Goal: Use online tool/utility: Utilize a website feature to perform a specific function

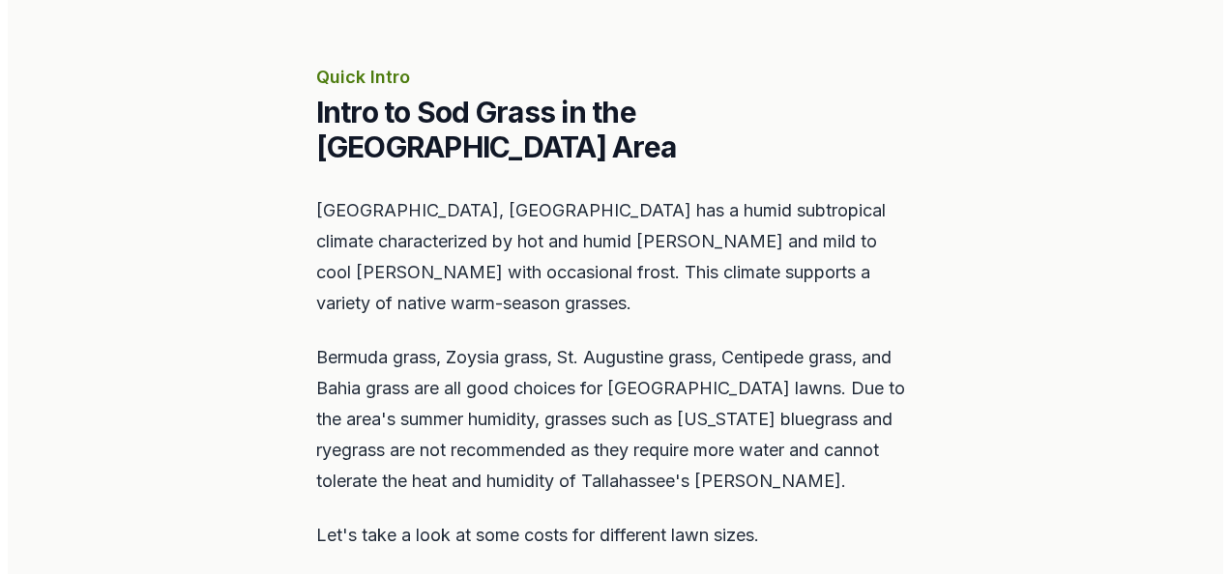
scroll to position [967, 0]
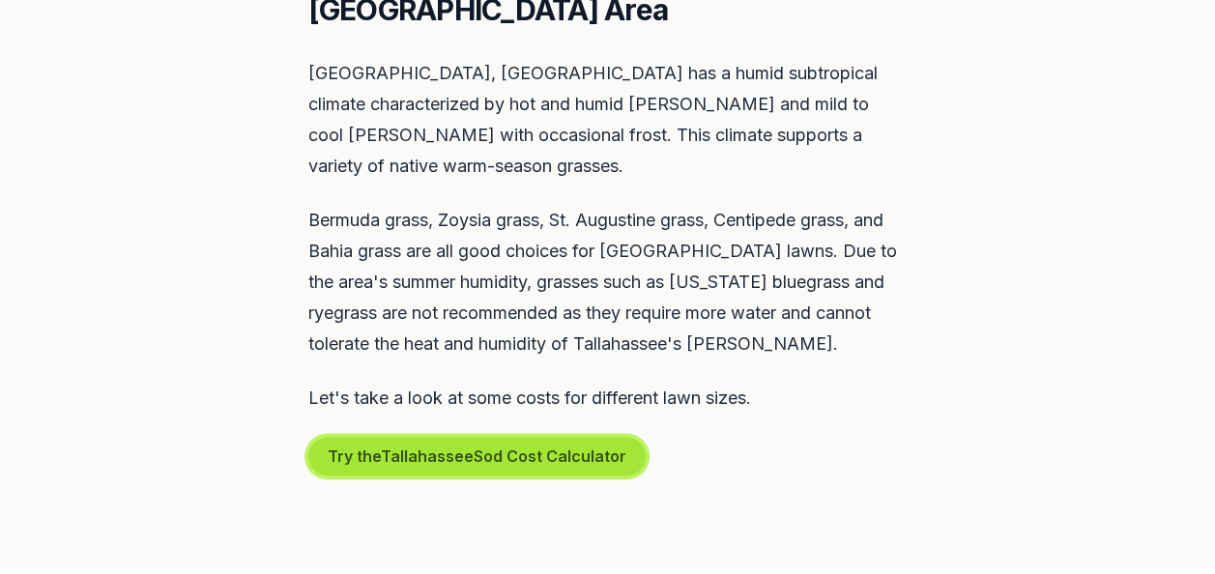
click at [555, 437] on button "Try the Tallahassee Sod Cost Calculator" at bounding box center [476, 456] width 337 height 39
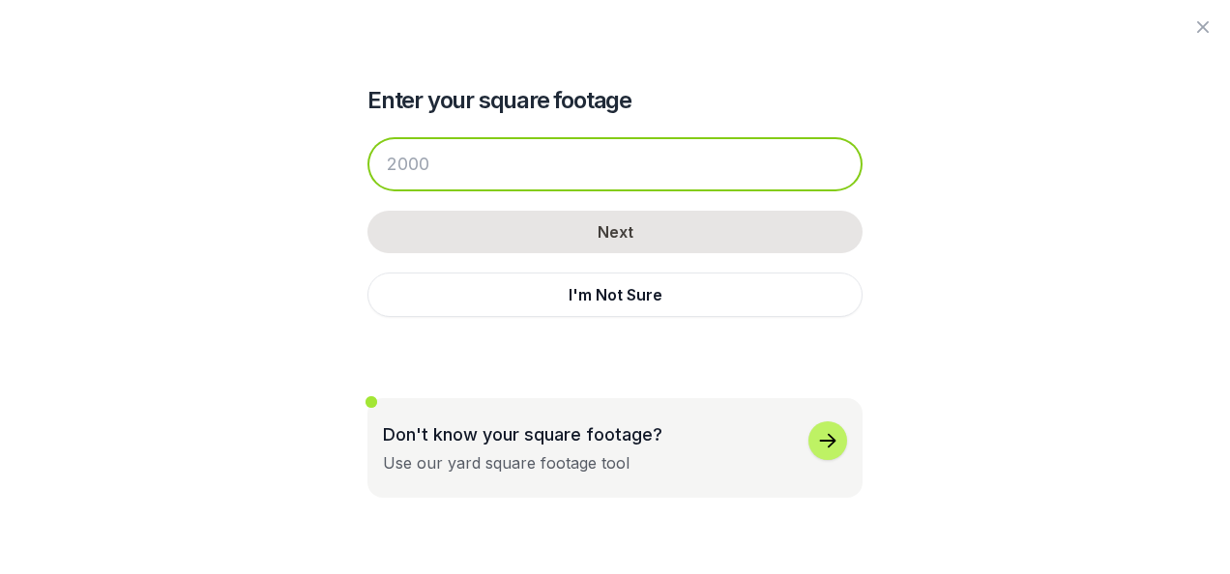
click at [498, 158] on input "number" at bounding box center [614, 164] width 495 height 54
click at [572, 164] on input "number" at bounding box center [614, 164] width 495 height 54
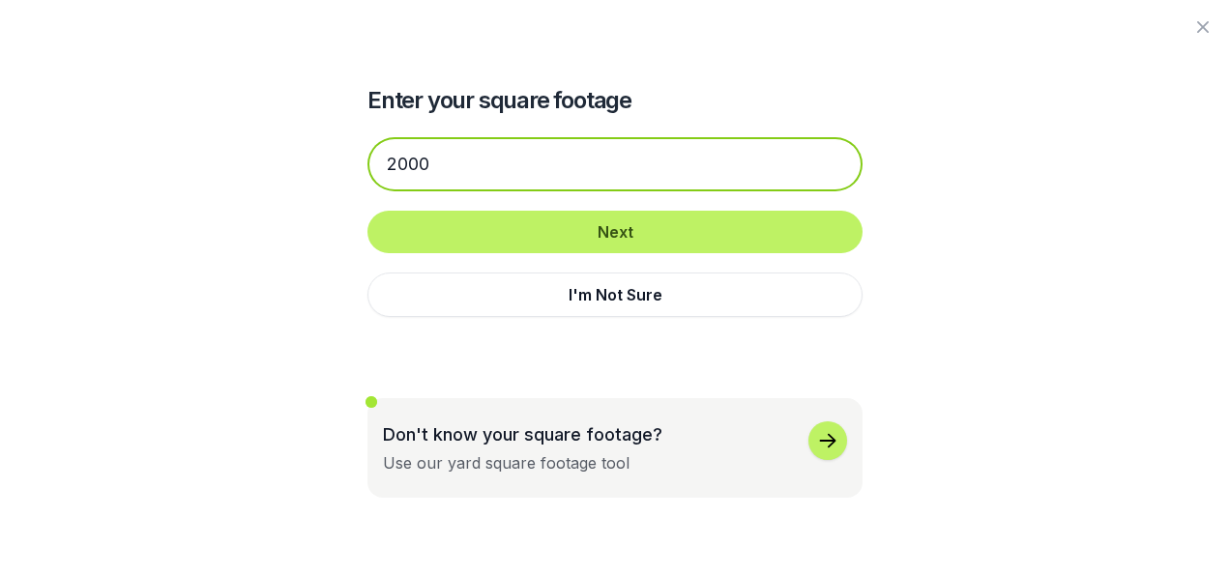
type input "2000"
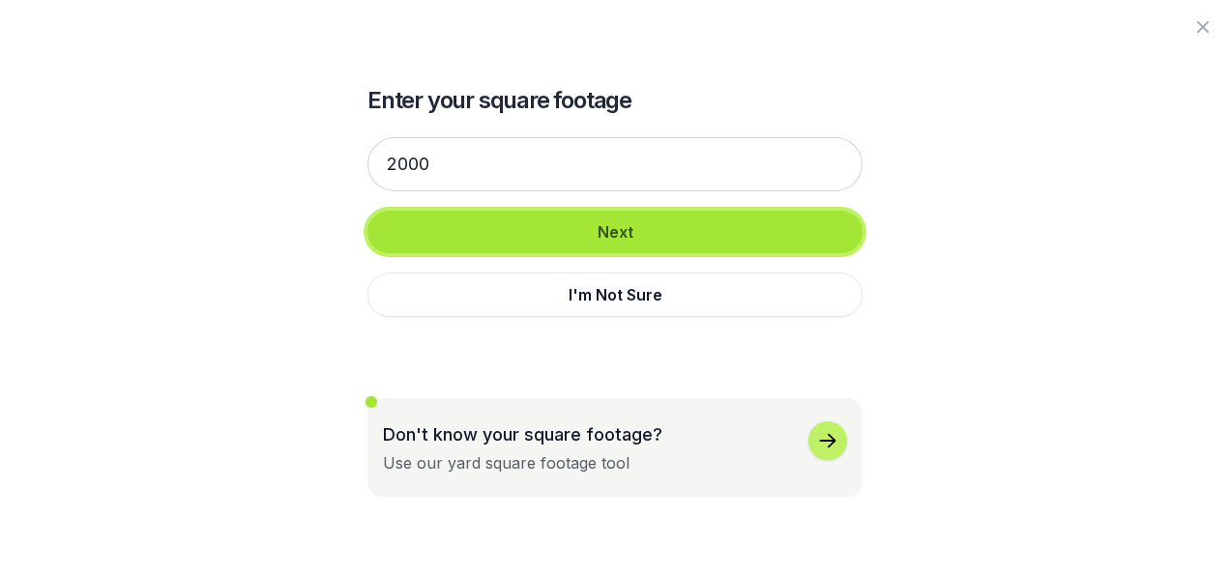
click at [628, 237] on button "Next" at bounding box center [614, 232] width 495 height 43
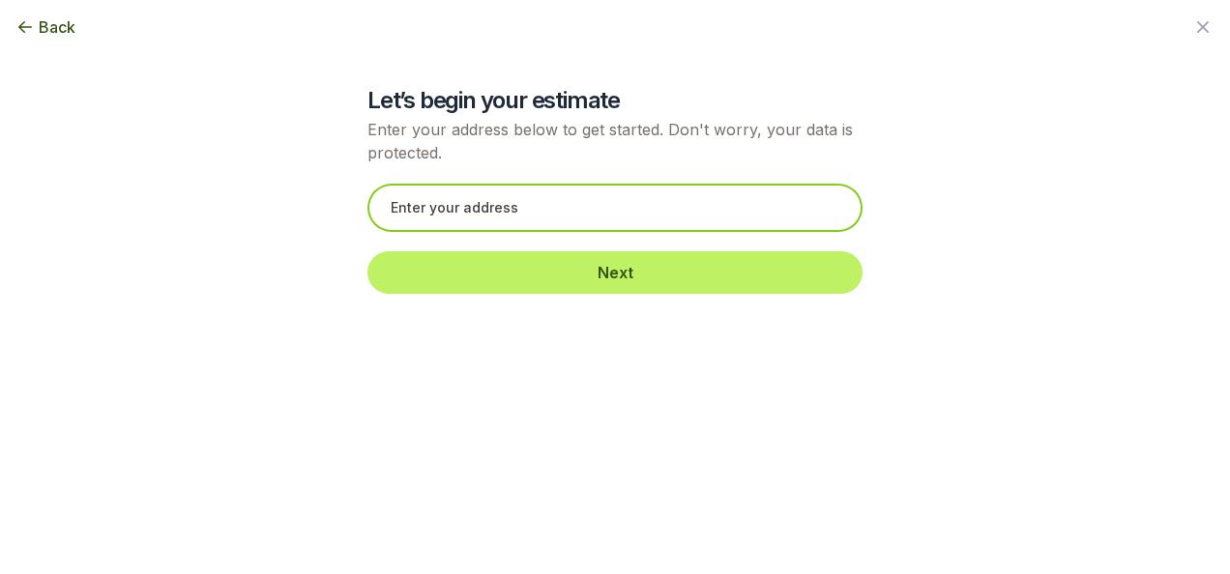
click at [548, 215] on input "text" at bounding box center [614, 208] width 495 height 48
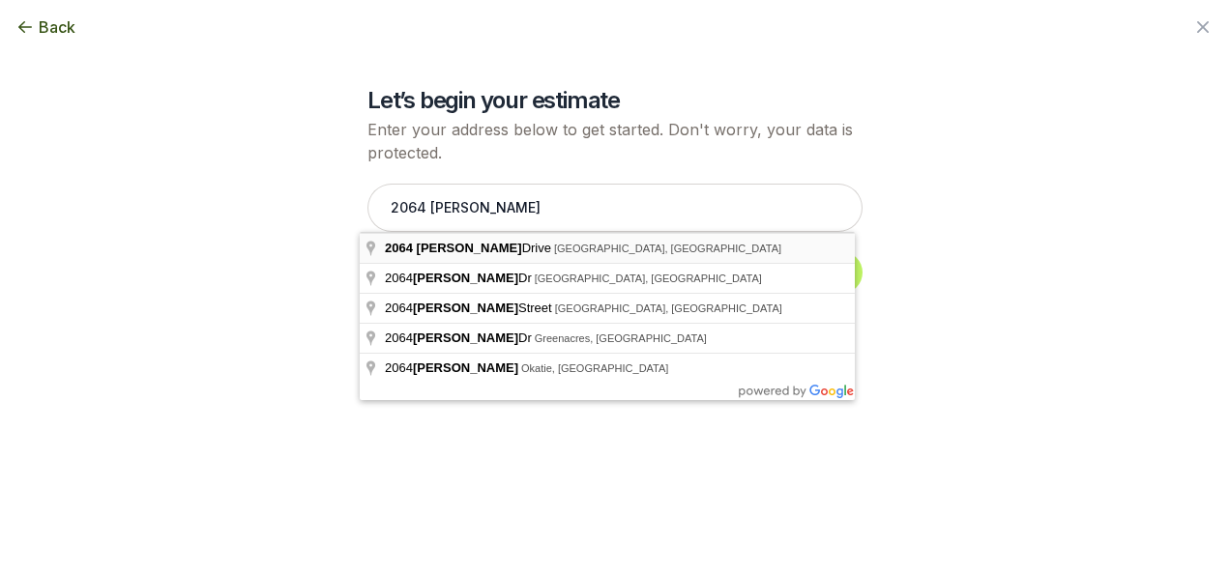
type input "[STREET_ADDRESS][PERSON_NAME]"
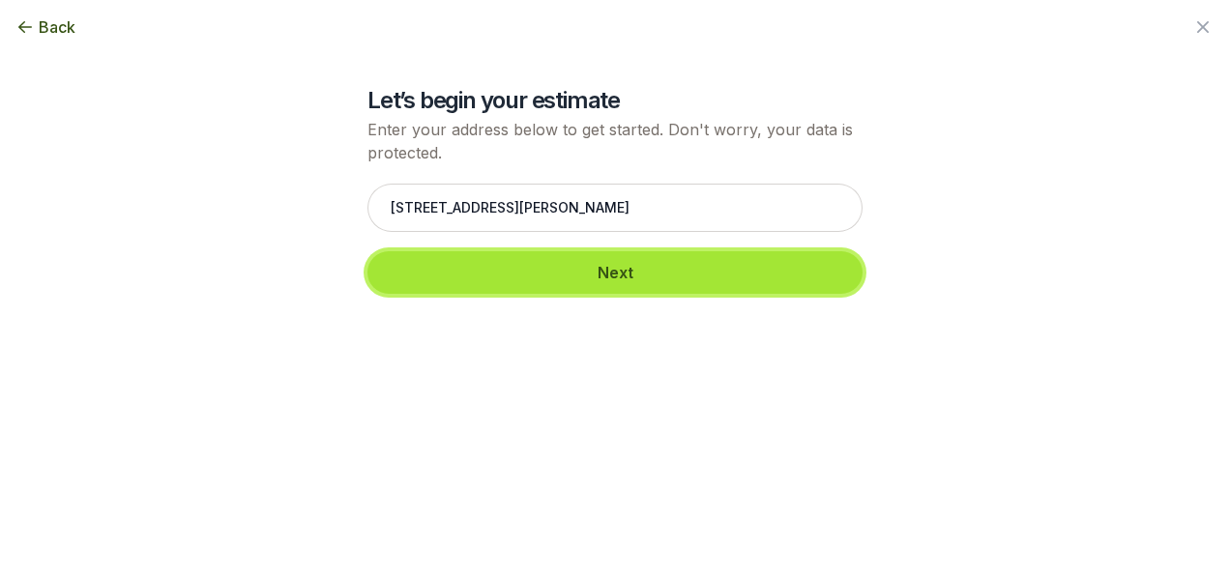
click at [660, 274] on button "Next" at bounding box center [614, 272] width 495 height 43
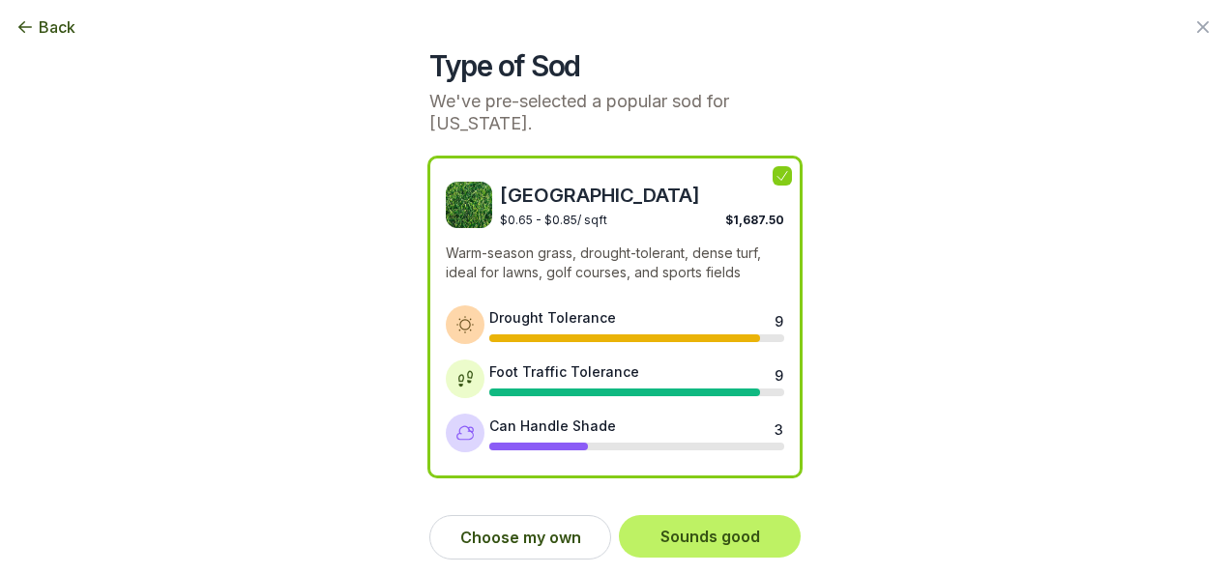
scroll to position [39, 0]
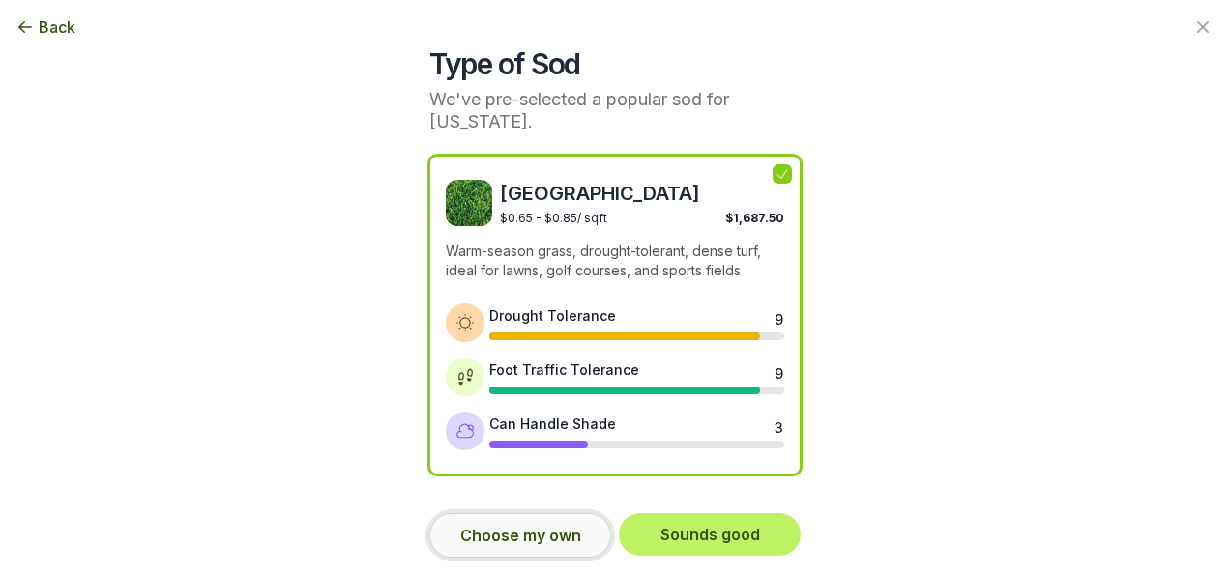
click at [540, 539] on button "Choose my own" at bounding box center [520, 535] width 182 height 44
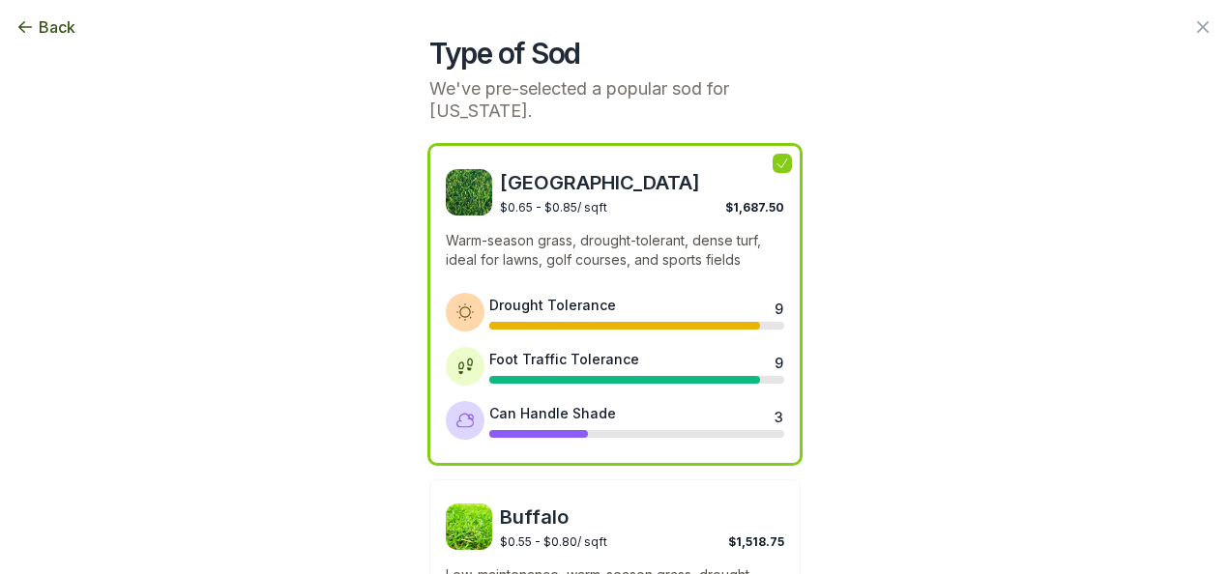
scroll to position [0, 0]
